Goal: Transaction & Acquisition: Purchase product/service

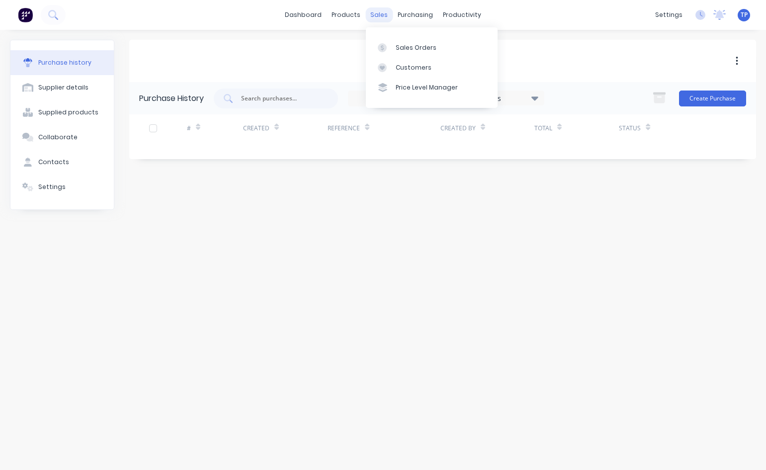
click at [378, 17] on div "sales" at bounding box center [378, 14] width 27 height 15
click at [404, 47] on div "Sales Orders" at bounding box center [416, 47] width 41 height 9
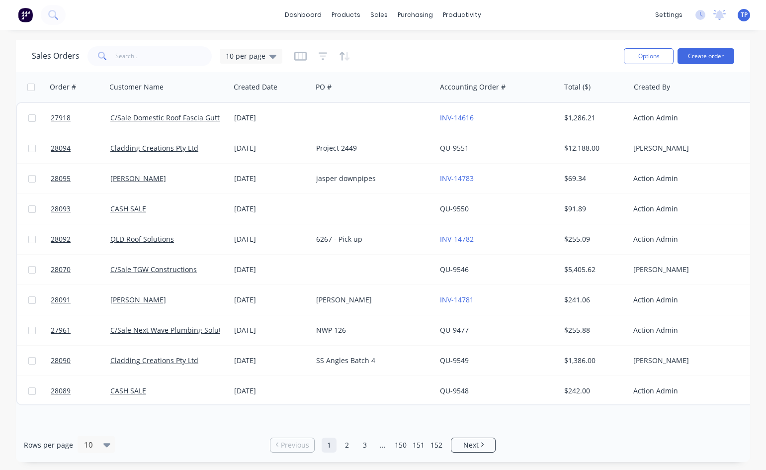
click at [346, 445] on link "2" at bounding box center [346, 444] width 15 height 15
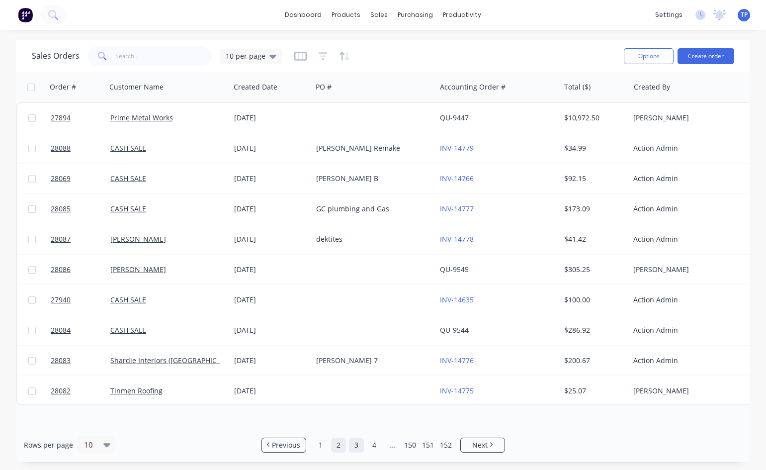
click at [359, 448] on link "3" at bounding box center [356, 444] width 15 height 15
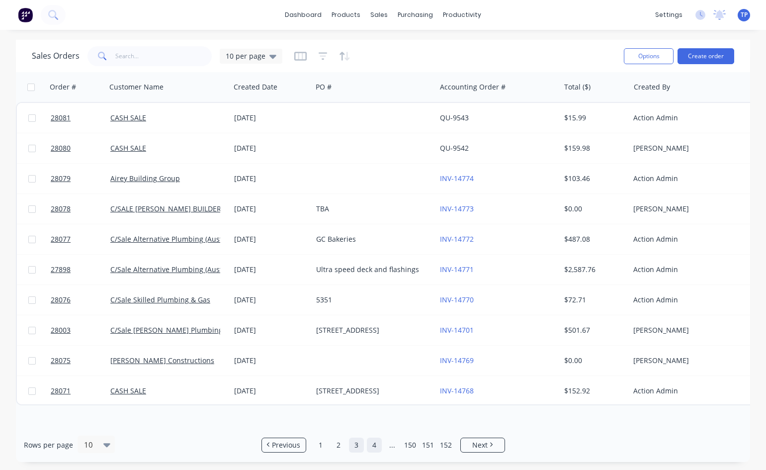
click at [370, 447] on link "4" at bounding box center [374, 444] width 15 height 15
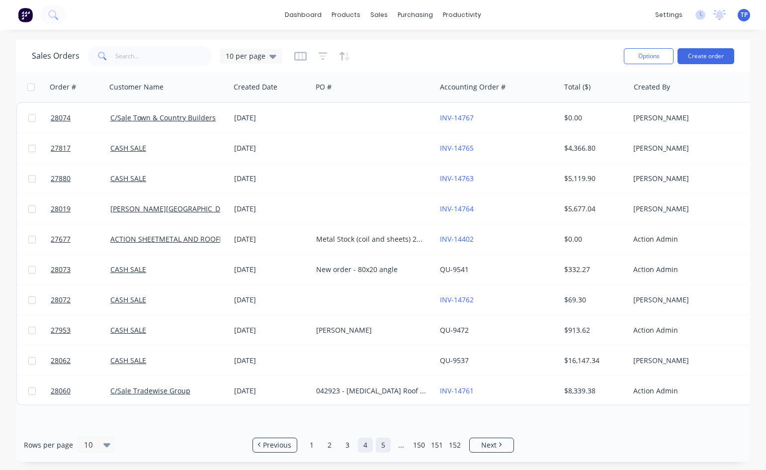
click at [377, 445] on link "5" at bounding box center [383, 444] width 15 height 15
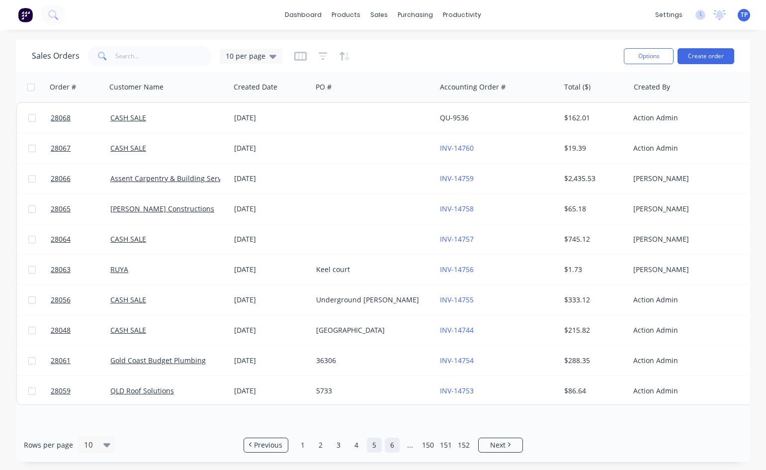
click at [391, 447] on link "6" at bounding box center [392, 444] width 15 height 15
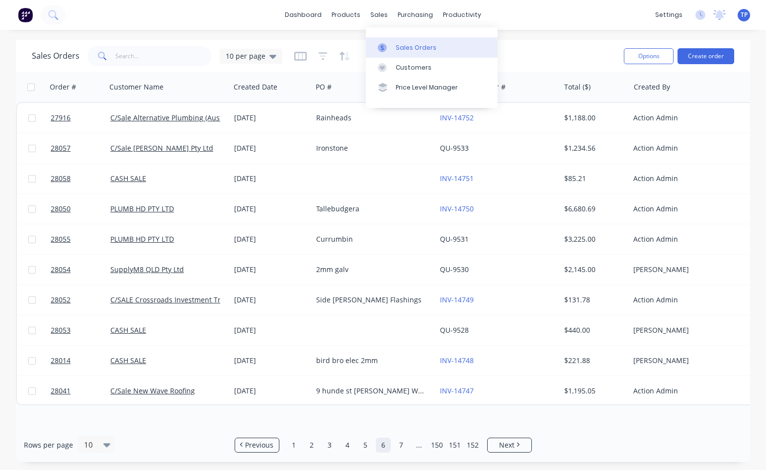
click at [423, 47] on div "Sales Orders" at bounding box center [416, 47] width 41 height 9
click at [424, 48] on div "Sales Orders" at bounding box center [416, 47] width 41 height 9
click at [292, 444] on link "1" at bounding box center [293, 444] width 15 height 15
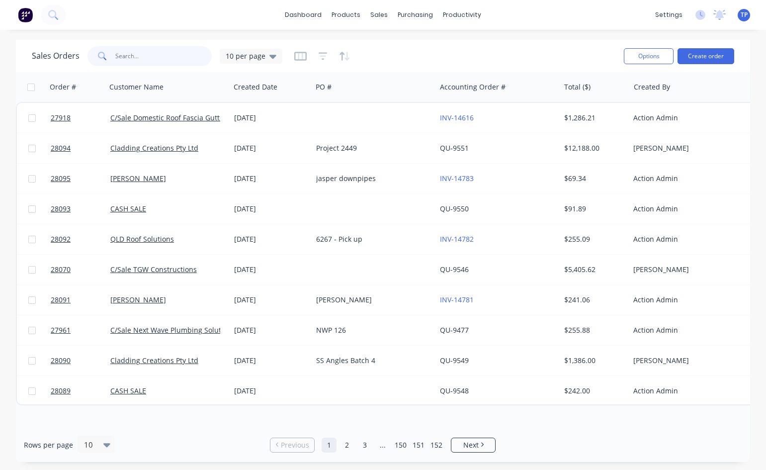
drag, startPoint x: 154, startPoint y: 57, endPoint x: 167, endPoint y: 60, distance: 13.9
click at [154, 57] on input "text" at bounding box center [163, 56] width 97 height 20
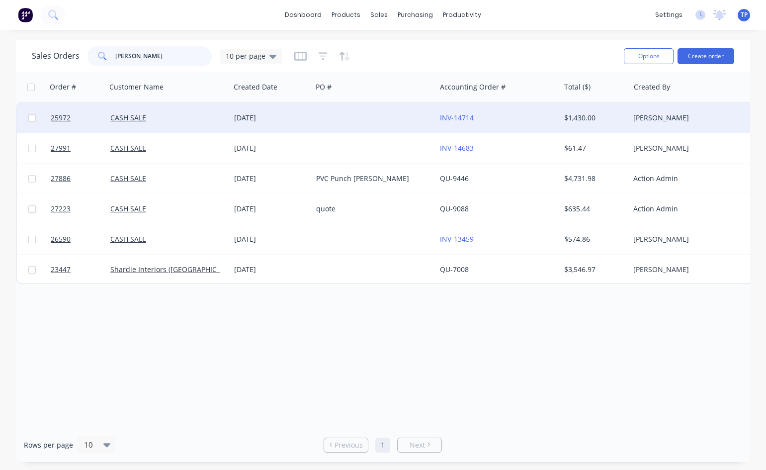
type input "[PERSON_NAME]"
click at [345, 114] on div at bounding box center [374, 118] width 124 height 30
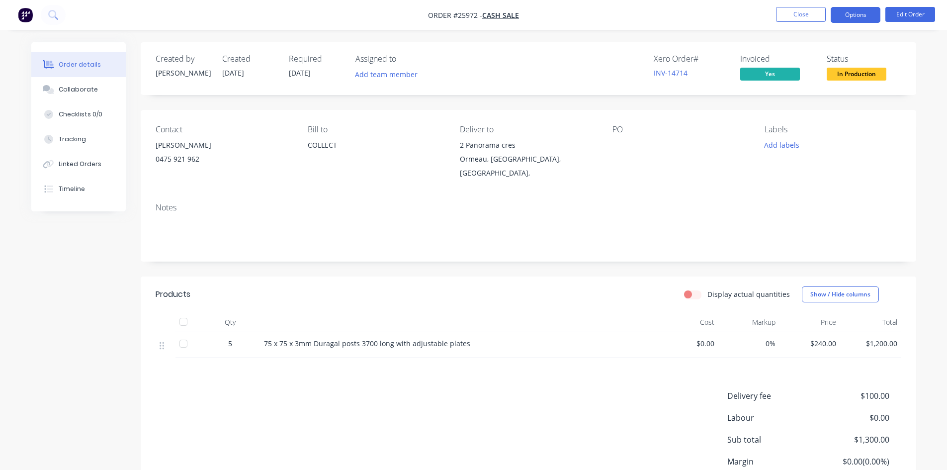
click at [765, 14] on button "Options" at bounding box center [856, 15] width 50 height 16
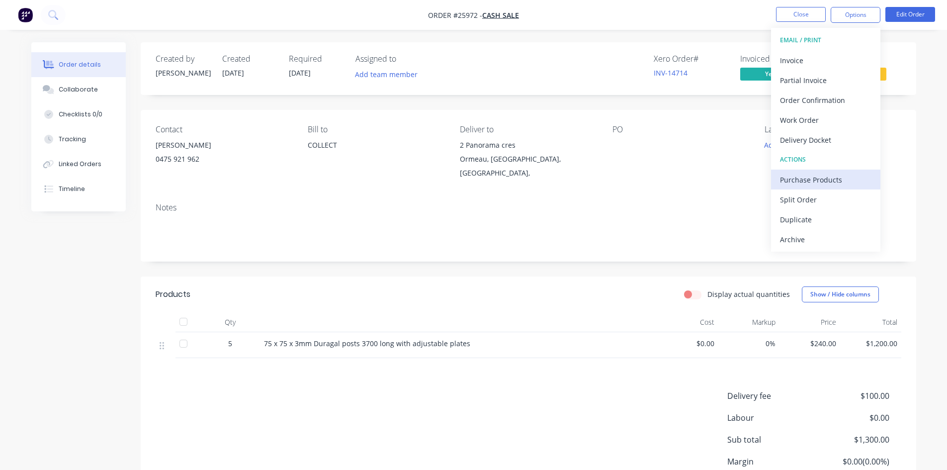
click at [765, 179] on div "Purchase Products" at bounding box center [825, 179] width 91 height 14
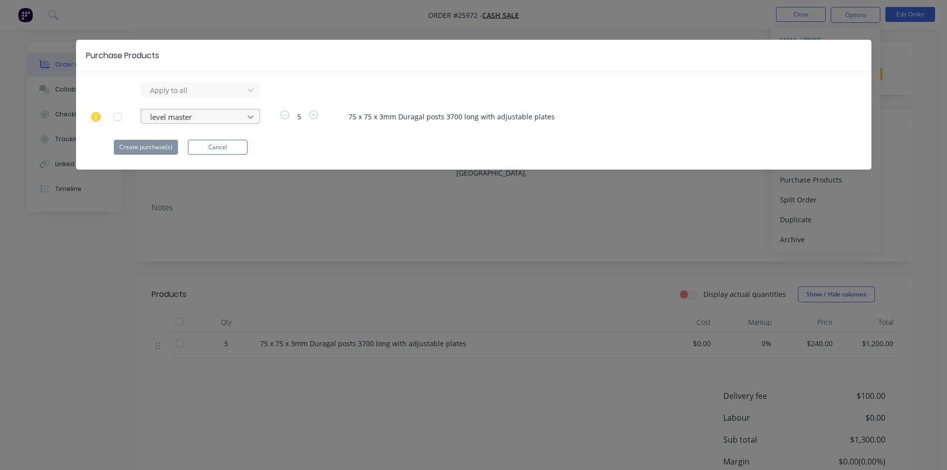
click at [249, 95] on icon at bounding box center [251, 90] width 10 height 10
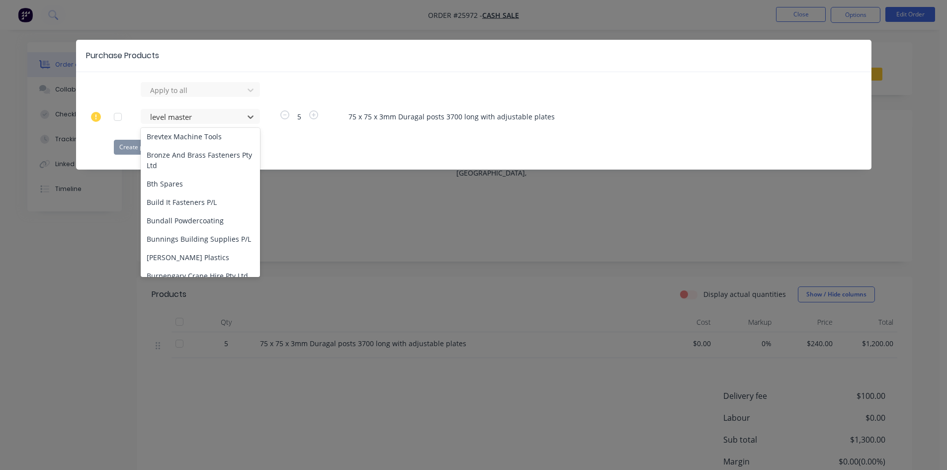
scroll to position [2187, 0]
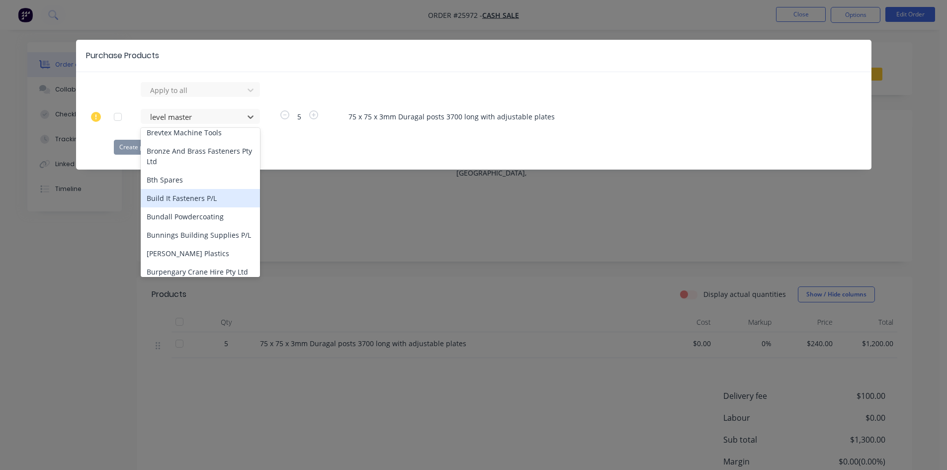
click at [196, 189] on div "Build It Fasteners P/L" at bounding box center [200, 198] width 119 height 18
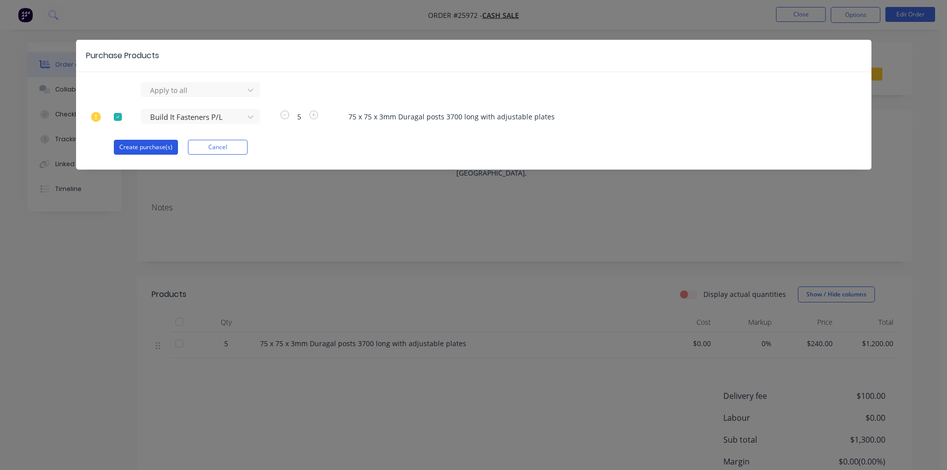
click at [147, 142] on button "Create purchase(s)" at bounding box center [146, 147] width 64 height 15
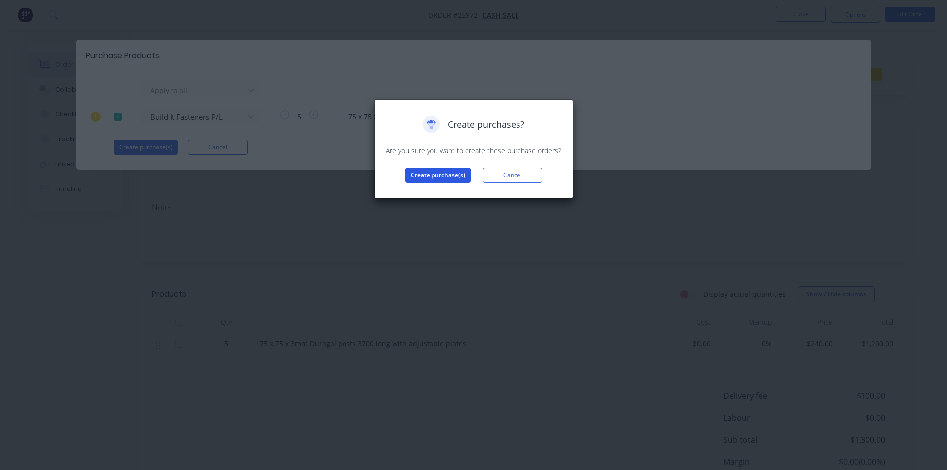
click at [435, 170] on button "Create purchase(s)" at bounding box center [438, 175] width 66 height 15
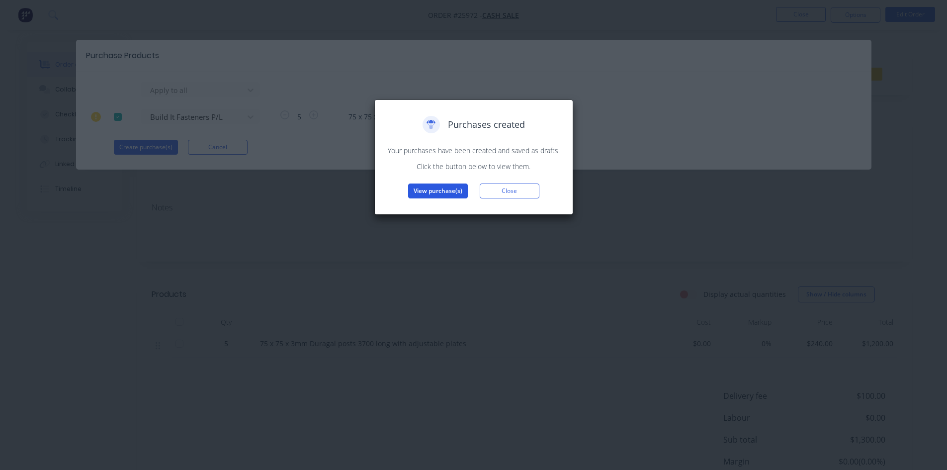
click at [440, 190] on button "View purchase(s)" at bounding box center [438, 190] width 60 height 15
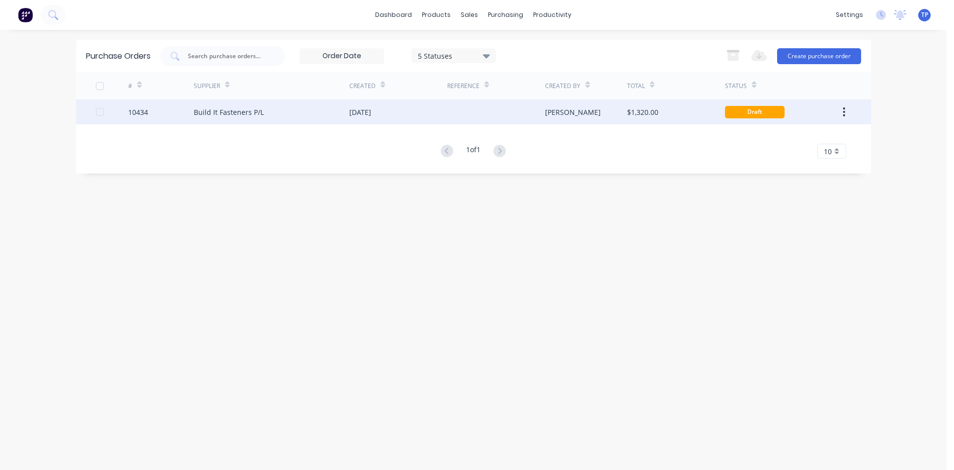
click at [462, 114] on div at bounding box center [496, 111] width 98 height 25
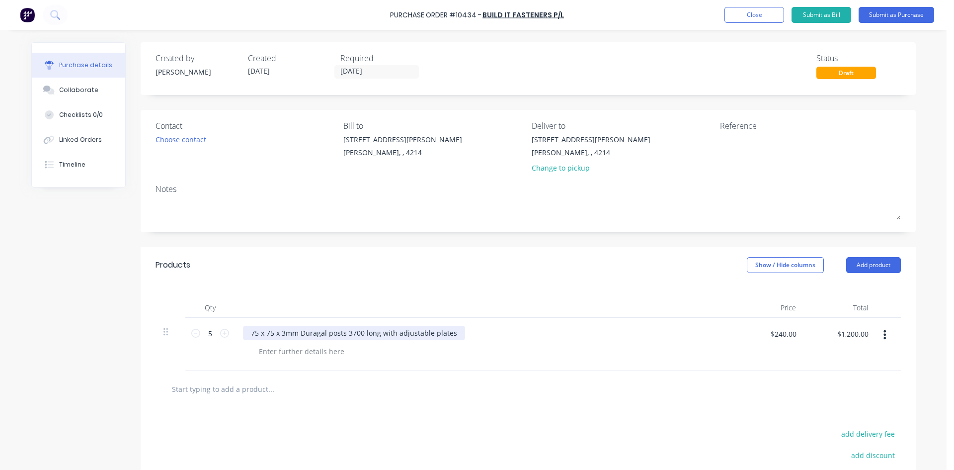
click at [451, 337] on div "75 x 75 x 3mm Duragal posts 3700 long with adjustable plates" at bounding box center [354, 333] width 222 height 14
click at [543, 170] on div "Change to pickup" at bounding box center [591, 168] width 119 height 10
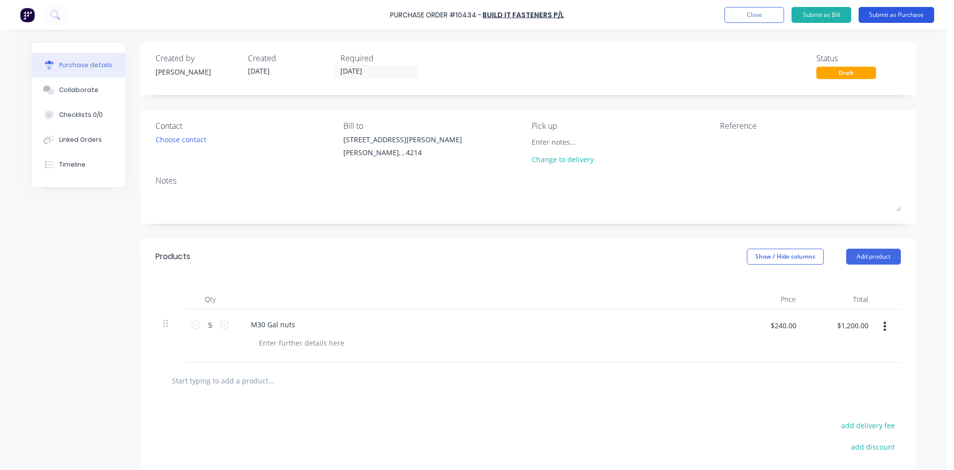
click at [765, 14] on button "Submit as Purchase" at bounding box center [897, 15] width 76 height 16
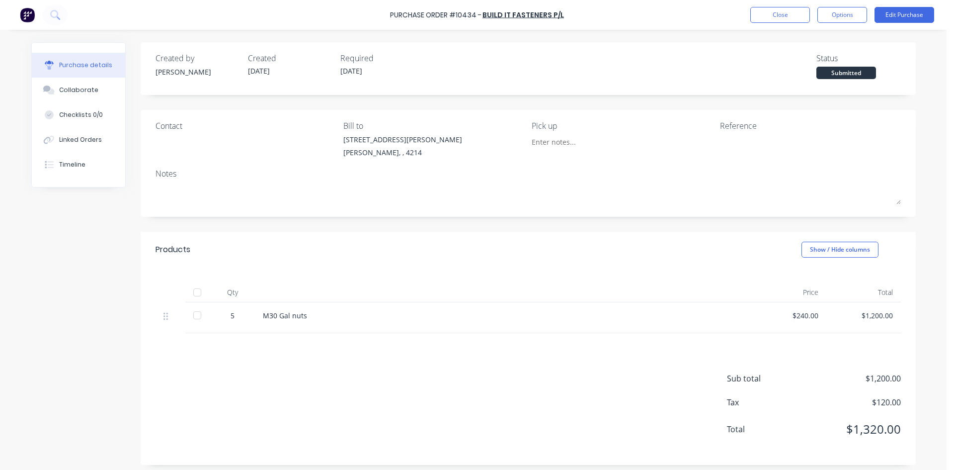
click at [244, 141] on div "Contact" at bounding box center [246, 141] width 181 height 43
click at [765, 13] on button "Edit Purchase" at bounding box center [905, 15] width 60 height 16
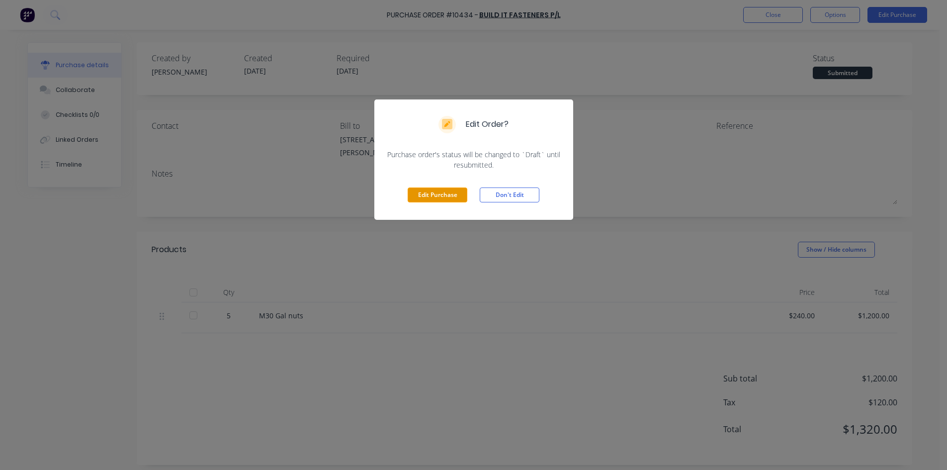
click at [461, 195] on button "Edit Purchase" at bounding box center [438, 194] width 60 height 15
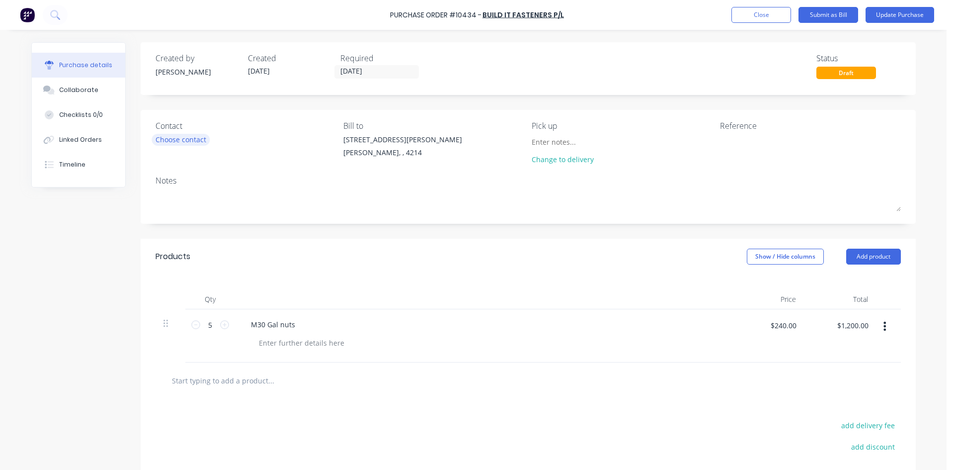
click at [178, 139] on div "Choose contact" at bounding box center [181, 139] width 51 height 10
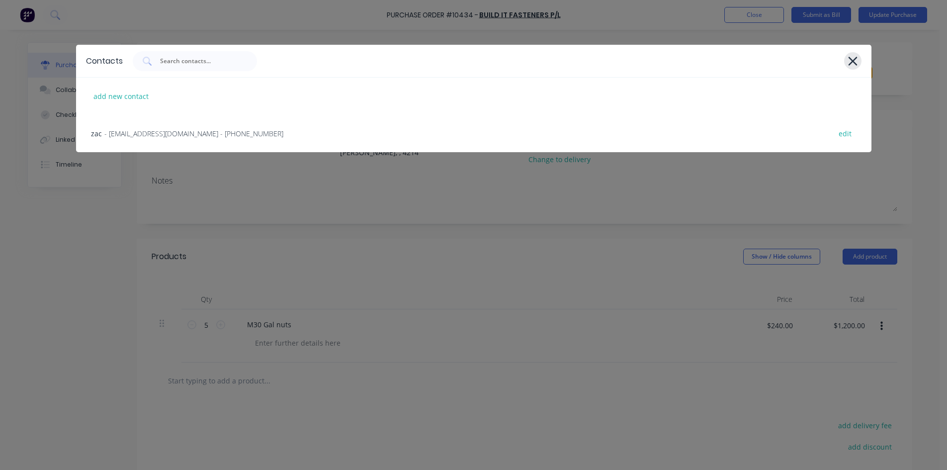
click at [765, 61] on icon at bounding box center [852, 61] width 10 height 14
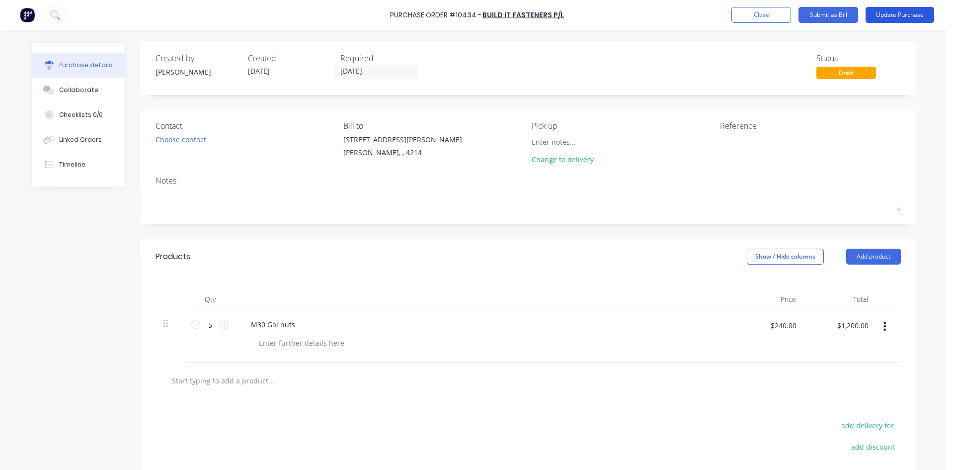
click at [765, 12] on button "Update Purchase" at bounding box center [900, 15] width 69 height 16
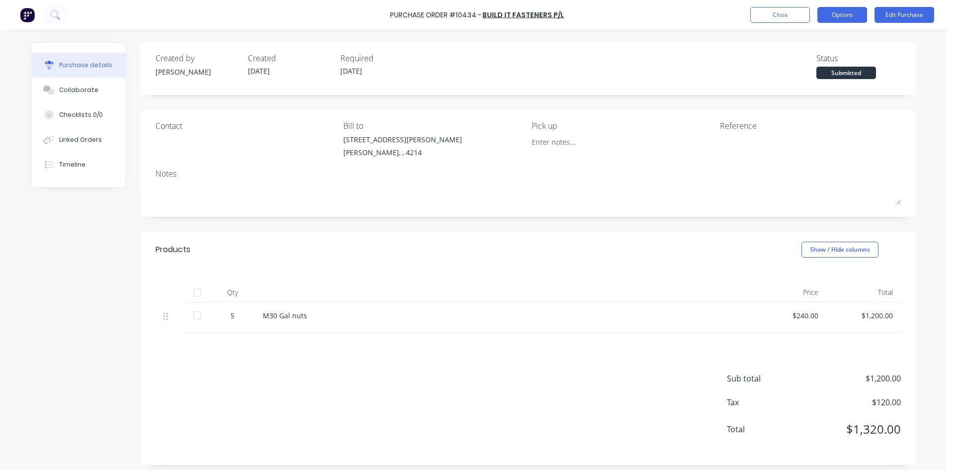
click at [765, 16] on button "Options" at bounding box center [843, 15] width 50 height 16
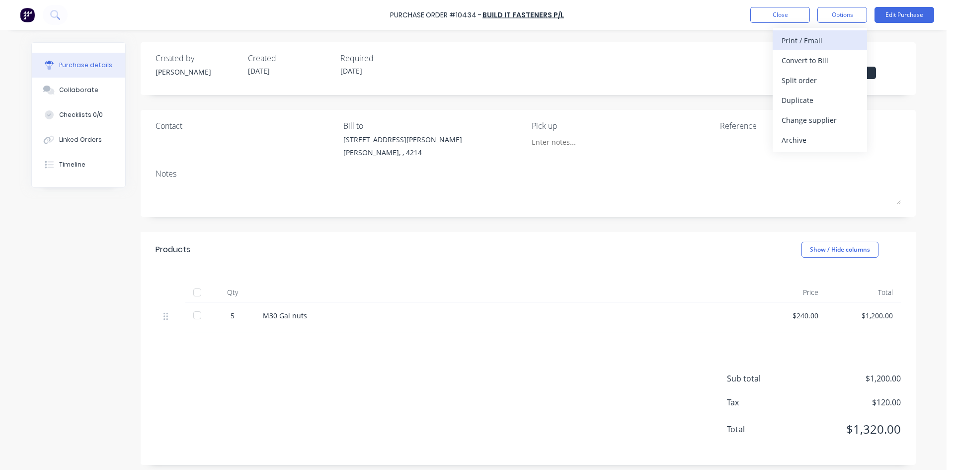
click at [765, 41] on div "Print / Email" at bounding box center [820, 40] width 77 height 14
click at [765, 79] on div "Without pricing" at bounding box center [820, 80] width 77 height 14
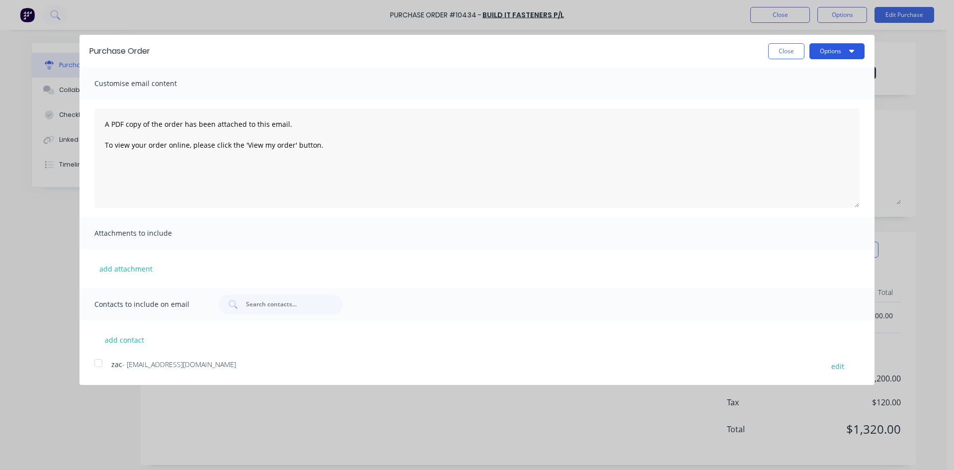
click at [765, 51] on button "Options" at bounding box center [837, 51] width 55 height 16
click at [765, 76] on div "Print" at bounding box center [817, 76] width 77 height 14
click at [765, 47] on button "Close" at bounding box center [786, 51] width 36 height 16
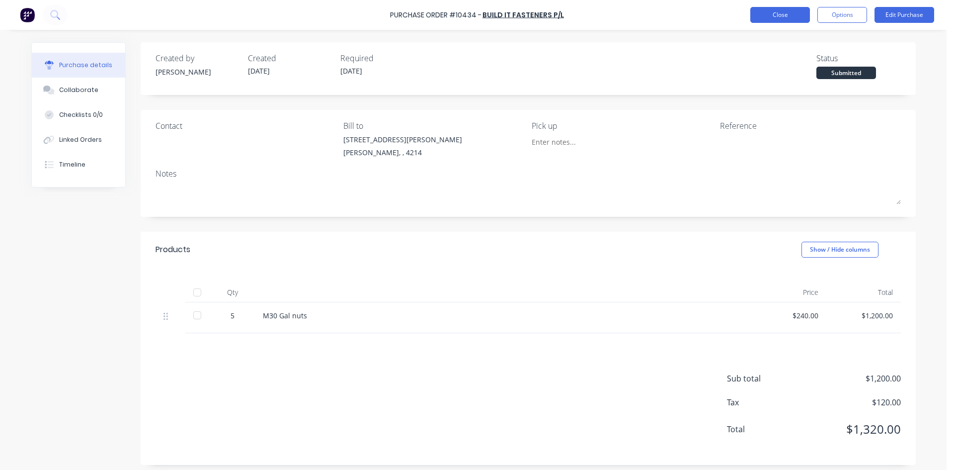
click at [765, 15] on button "Close" at bounding box center [781, 15] width 60 height 16
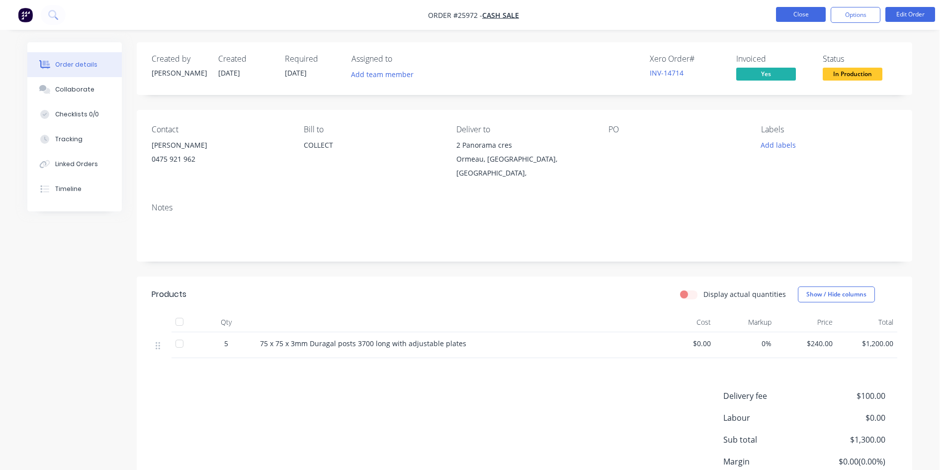
click at [765, 9] on button "Close" at bounding box center [801, 14] width 50 height 15
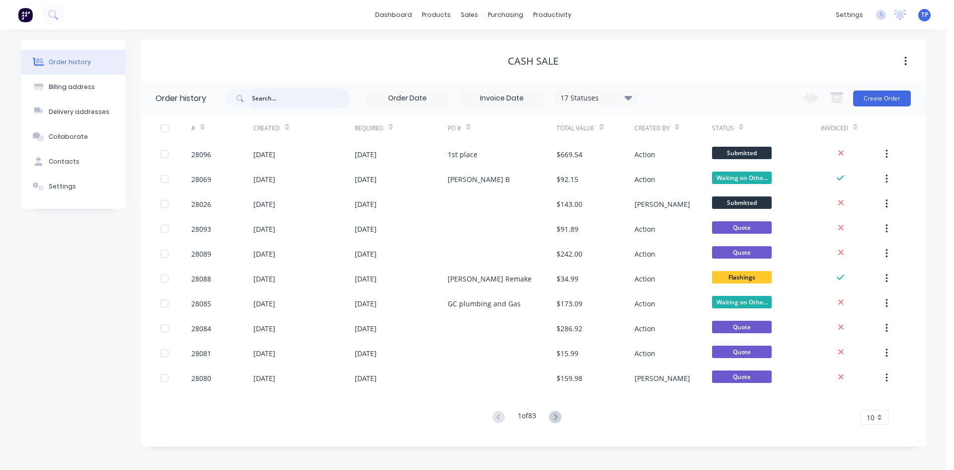
click at [289, 99] on input "text" at bounding box center [301, 98] width 98 height 20
type input "jasmin"
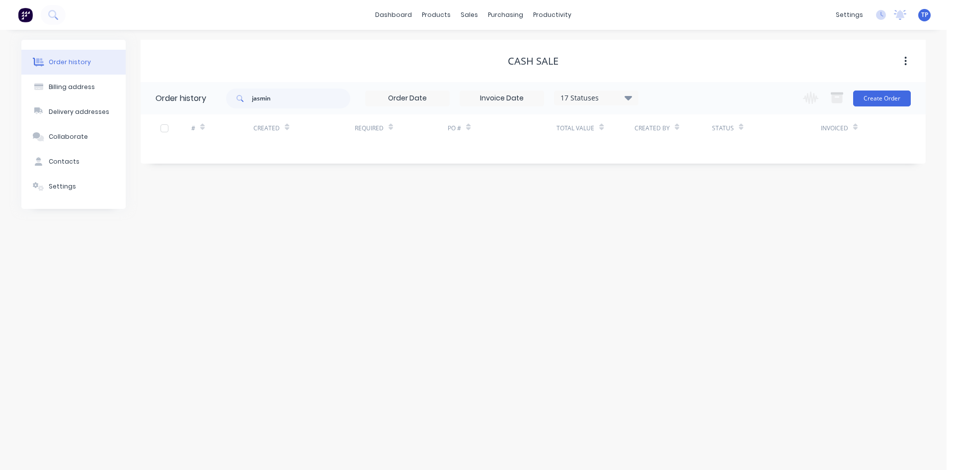
click at [631, 100] on icon at bounding box center [628, 97] width 7 height 12
click at [667, 219] on div "All" at bounding box center [617, 218] width 124 height 20
click at [678, 212] on label at bounding box center [678, 212] width 0 height 0
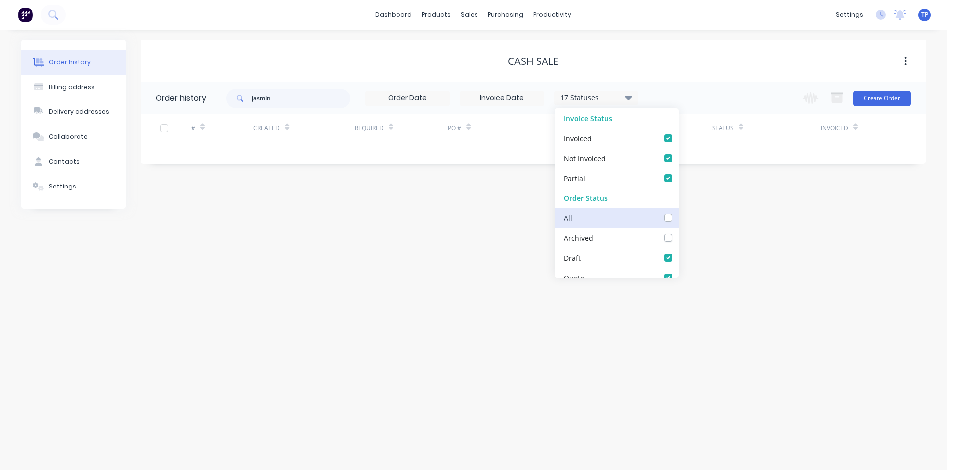
click at [678, 217] on input "checkbox" at bounding box center [682, 216] width 8 height 9
checkbox input "true"
click at [536, 319] on div "Order history Billing address Delivery addresses Collaborate Contacts Settings …" at bounding box center [473, 250] width 947 height 440
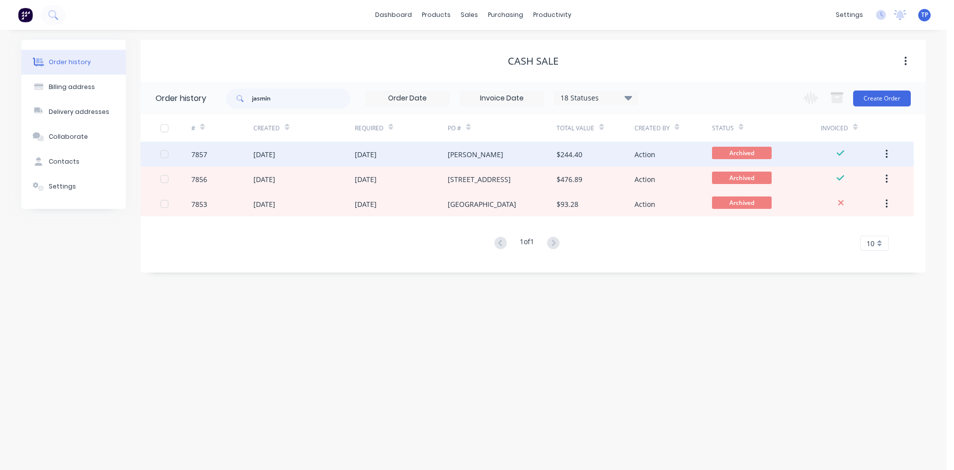
click at [326, 154] on div "[DATE]" at bounding box center [304, 154] width 101 height 25
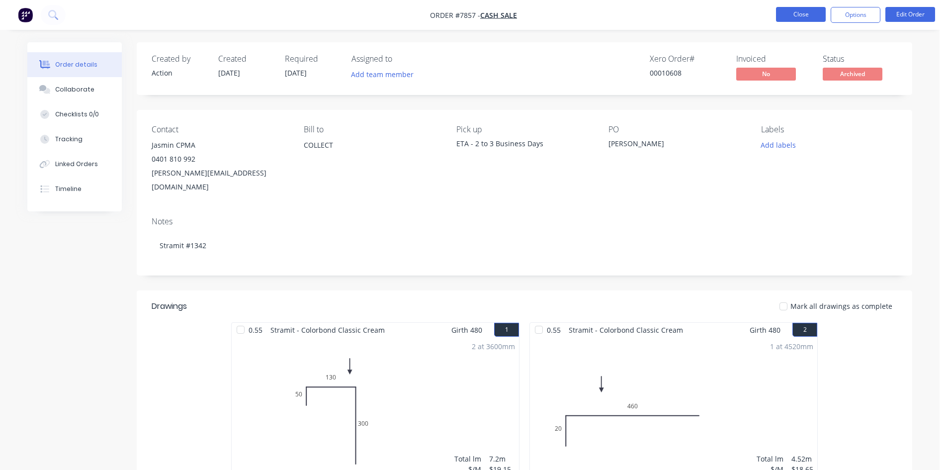
click at [765, 16] on button "Close" at bounding box center [801, 14] width 50 height 15
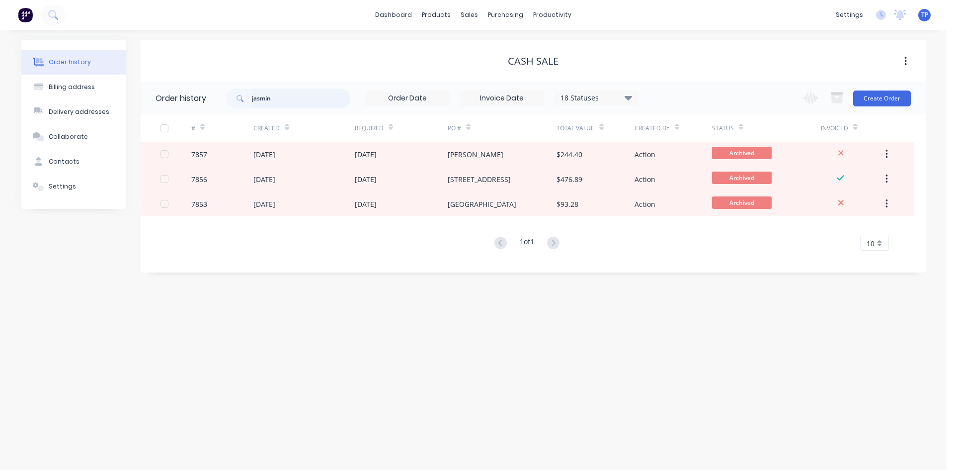
click at [280, 99] on input "jasmin" at bounding box center [301, 98] width 98 height 20
type input "j"
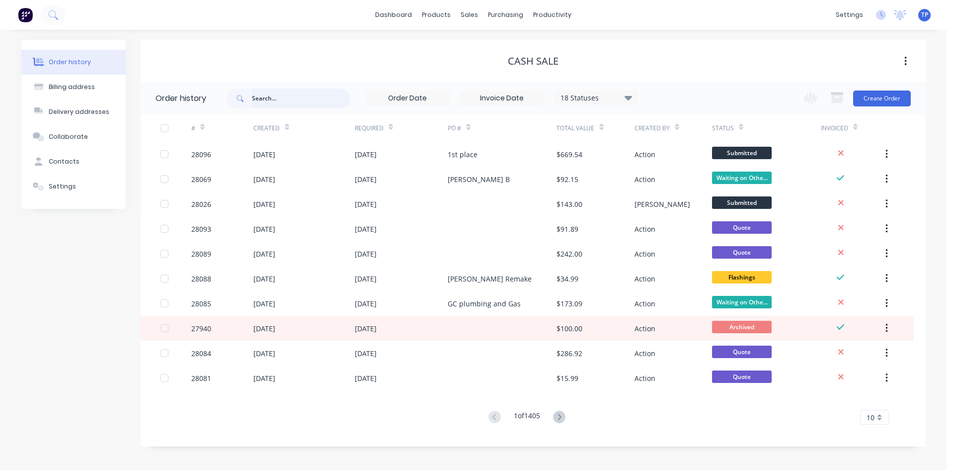
click at [293, 97] on input "text" at bounding box center [301, 98] width 98 height 20
type input "28"
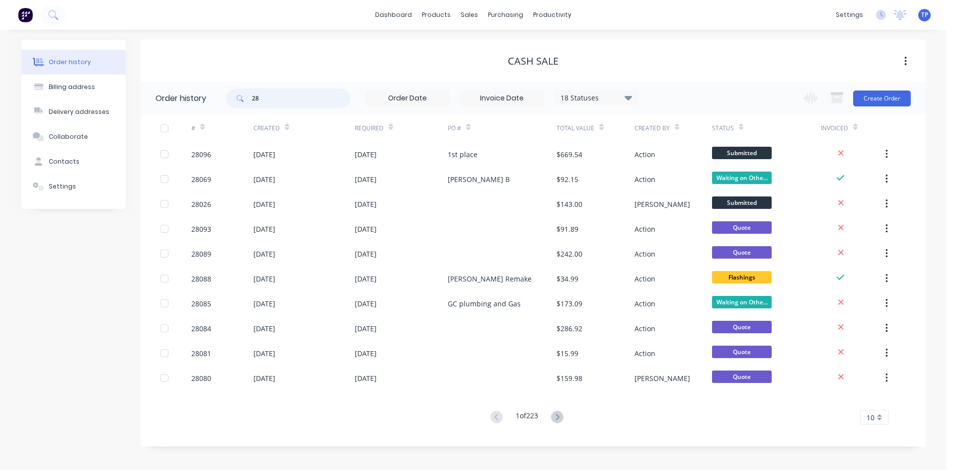
click at [272, 102] on input "28" at bounding box center [301, 98] width 98 height 20
type input "28069"
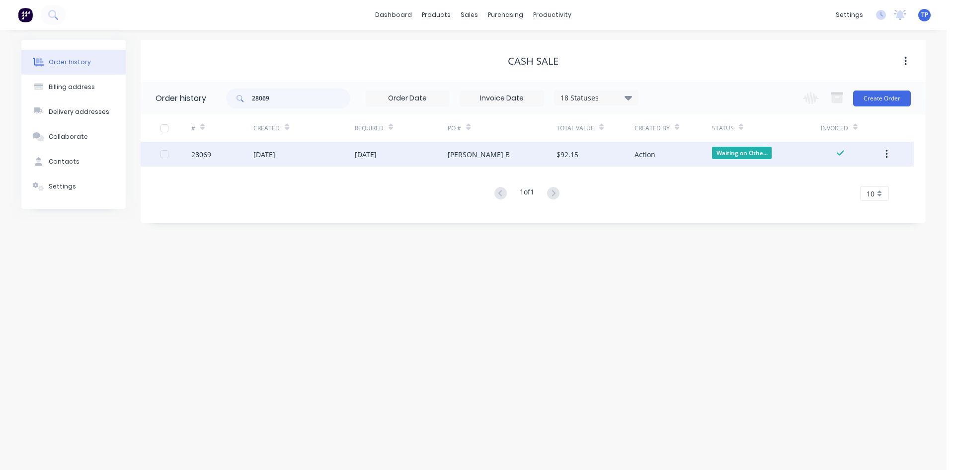
click at [233, 157] on div "28069" at bounding box center [222, 154] width 62 height 25
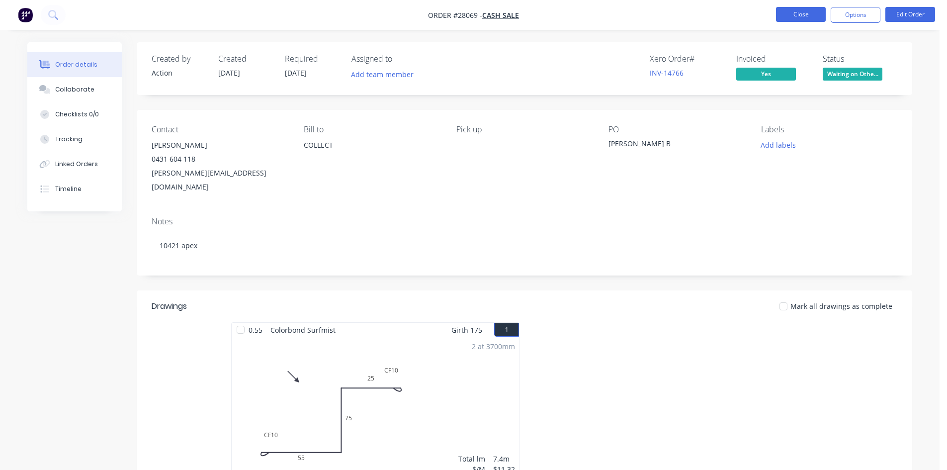
click at [765, 15] on button "Close" at bounding box center [801, 14] width 50 height 15
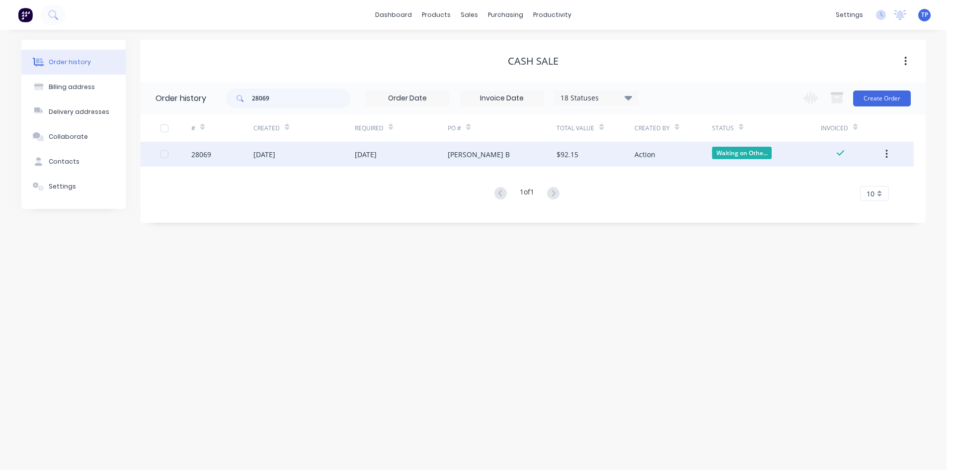
click at [321, 153] on div "[DATE]" at bounding box center [304, 154] width 101 height 25
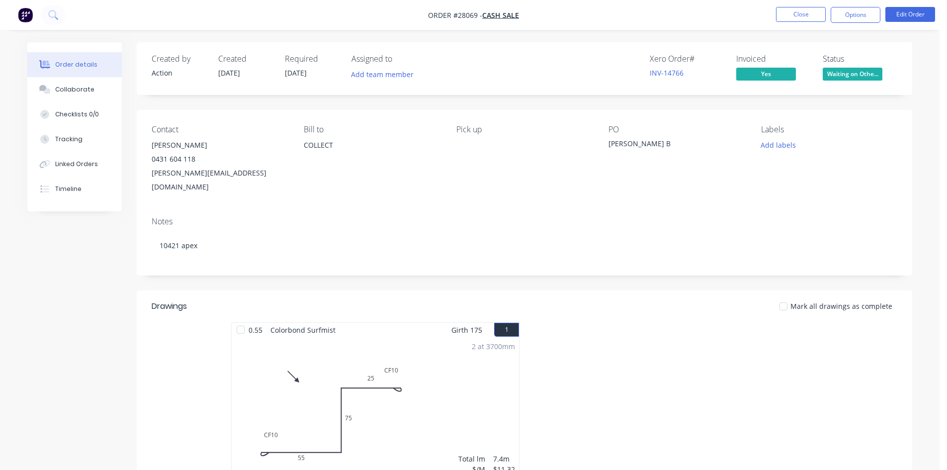
scroll to position [192, 0]
